Goal: Use online tool/utility

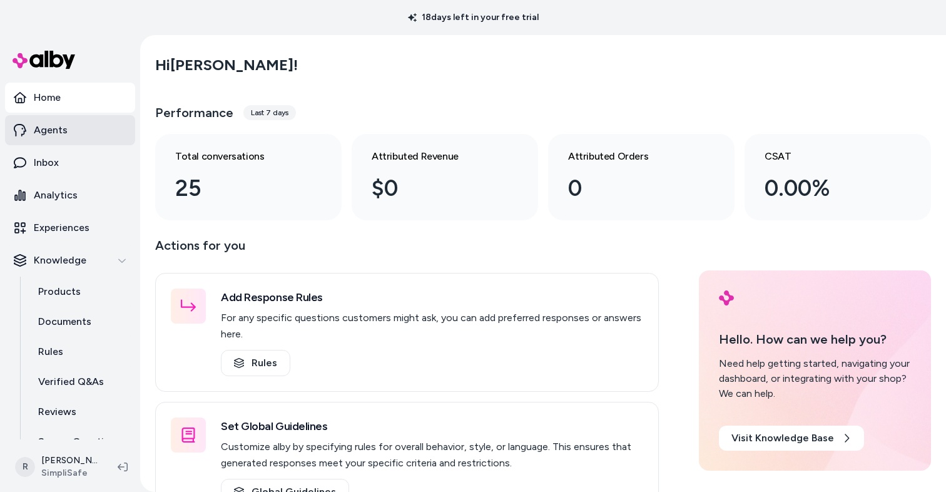
click at [73, 135] on link "Agents" at bounding box center [70, 130] width 130 height 30
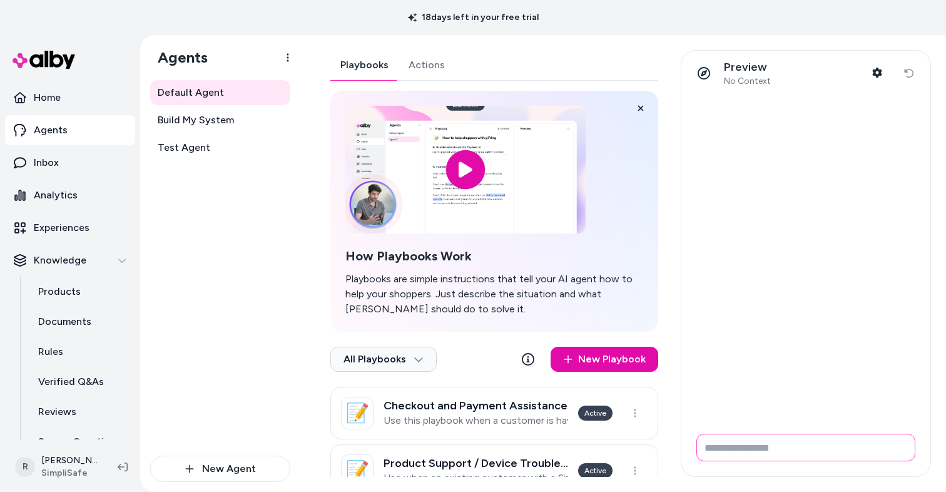
click at [758, 445] on input "Write your prompt here" at bounding box center [805, 448] width 219 height 28
type input "**********"
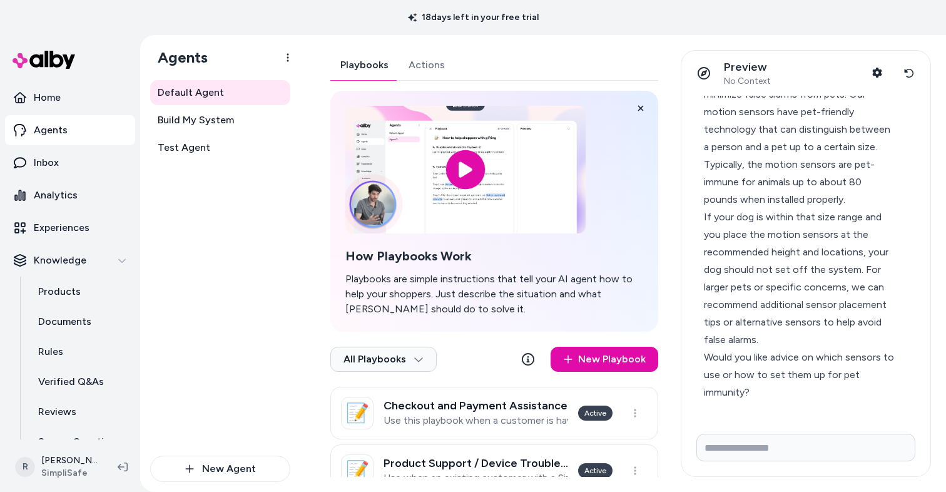
scroll to position [108, 0]
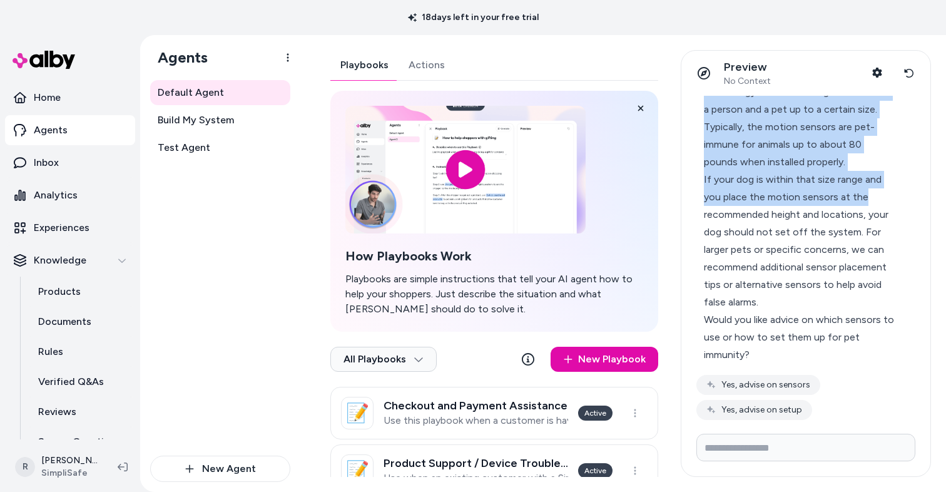
drag, startPoint x: 850, startPoint y: 182, endPoint x: 885, endPoint y: 192, distance: 35.8
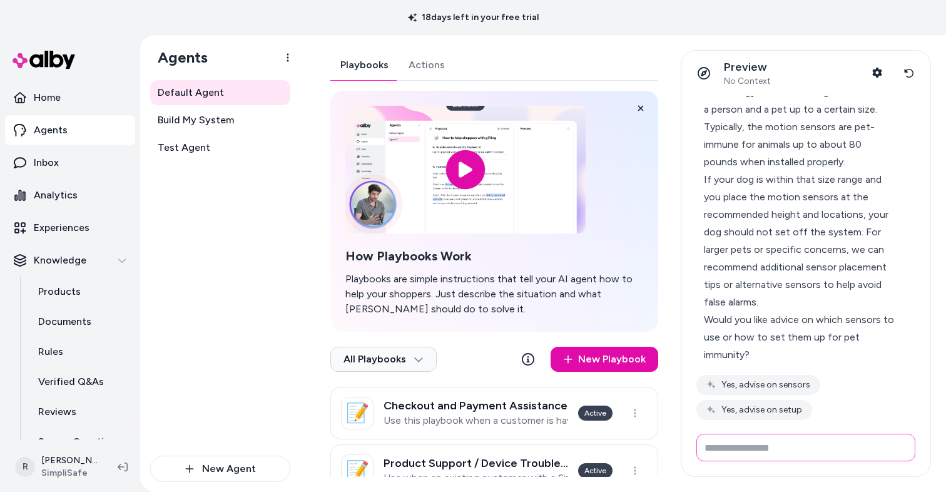
click at [747, 449] on input "Write your prompt here" at bounding box center [805, 448] width 219 height 28
click at [907, 70] on icon at bounding box center [909, 73] width 10 height 10
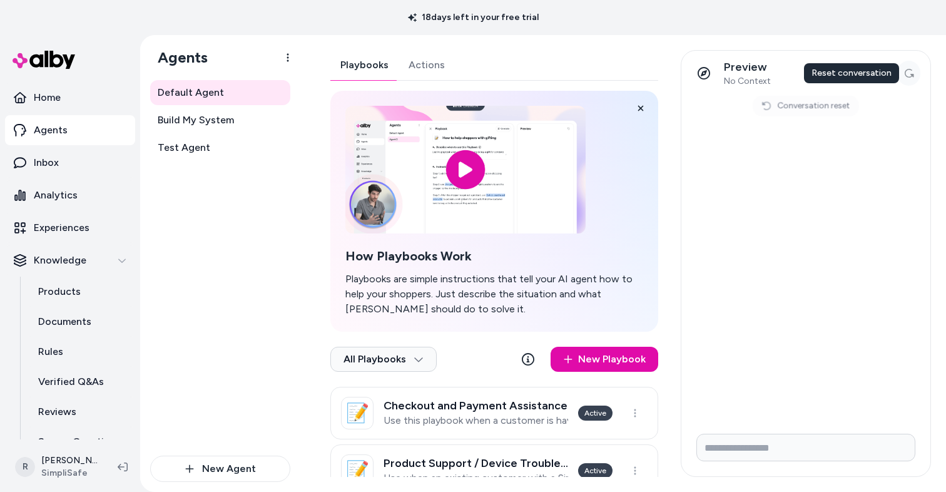
scroll to position [0, 0]
click at [757, 444] on input "Write your prompt here" at bounding box center [805, 448] width 219 height 28
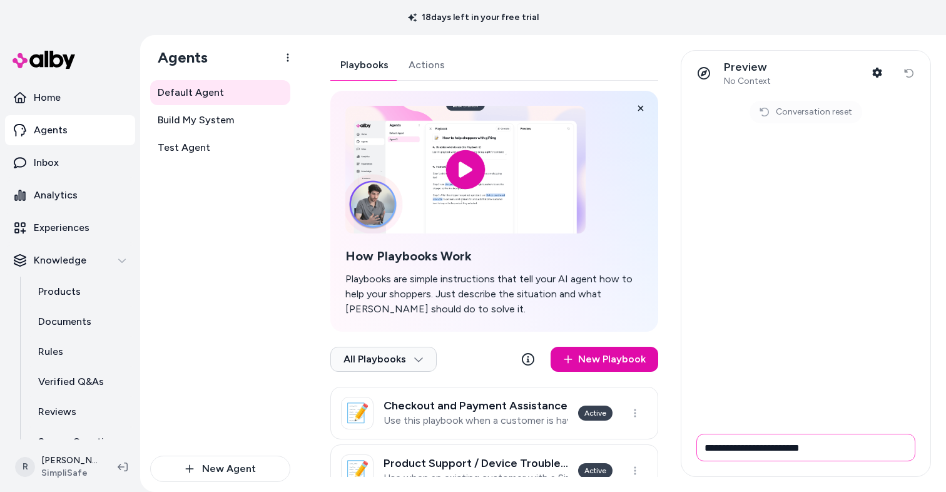
type input "**********"
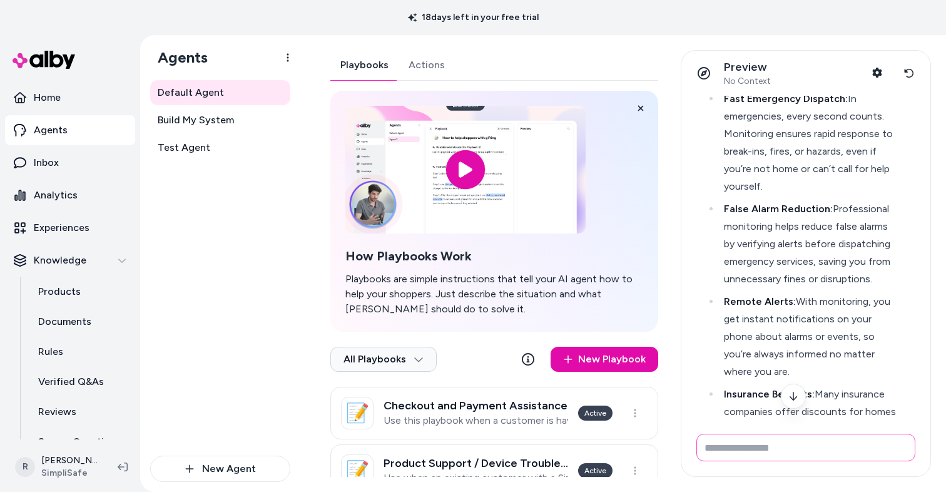
scroll to position [280, 0]
